Goal: Information Seeking & Learning: Find specific page/section

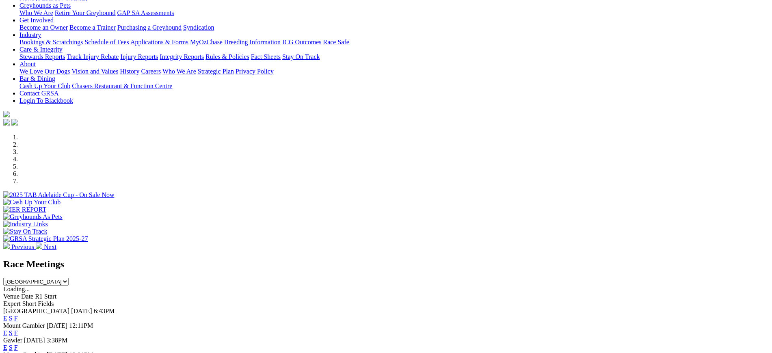
scroll to position [1, 0]
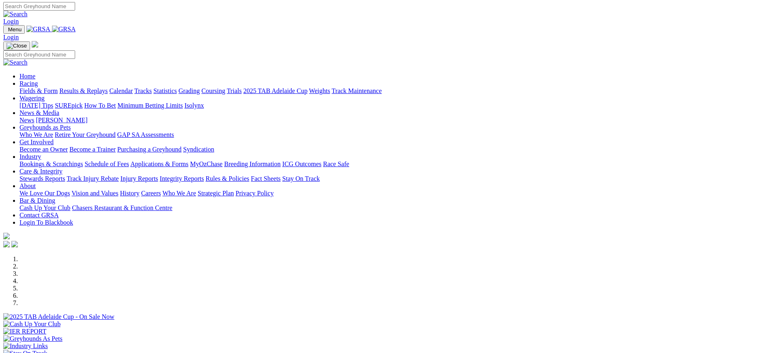
click at [225, 87] on link "Coursing" at bounding box center [213, 90] width 24 height 7
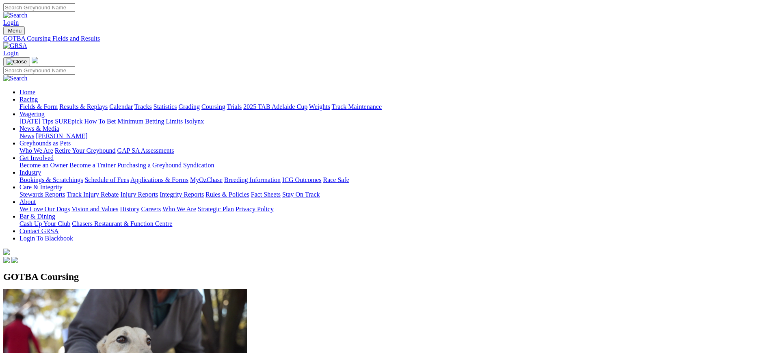
drag, startPoint x: 0, startPoint y: 0, endPoint x: 169, endPoint y: 116, distance: 205.0
drag, startPoint x: 117, startPoint y: 265, endPoint x: 174, endPoint y: 289, distance: 62.1
drag, startPoint x: 201, startPoint y: 97, endPoint x: 124, endPoint y: 95, distance: 77.2
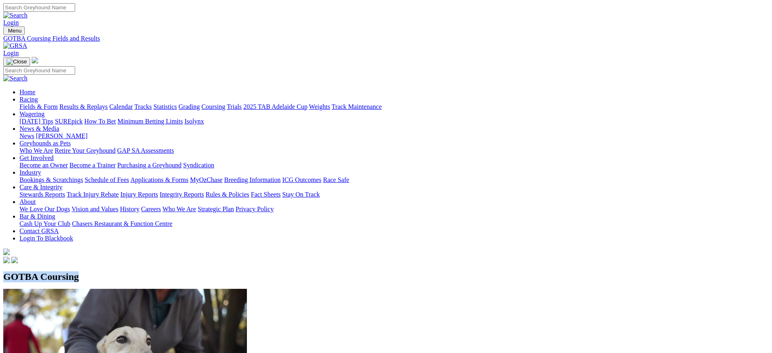
click at [124, 271] on p "GOTBA Coursing" at bounding box center [385, 276] width 765 height 11
drag, startPoint x: 119, startPoint y: 95, endPoint x: 196, endPoint y: 91, distance: 76.8
copy span "GOTBA Coursing"
drag, startPoint x: 117, startPoint y: 268, endPoint x: 190, endPoint y: 288, distance: 76.0
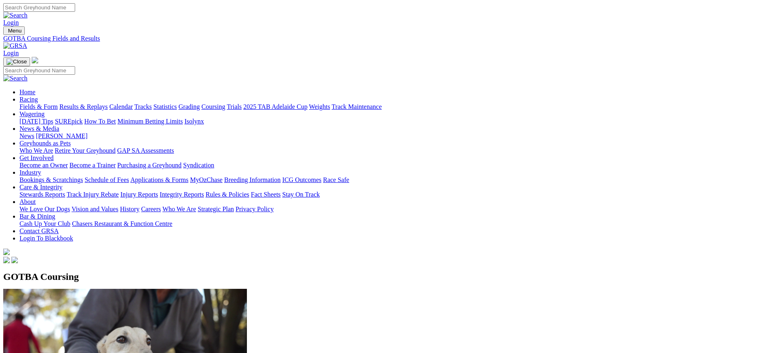
copy div "Latest Fields: Saturday, 6 September 2025"
